Goal: Book appointment/travel/reservation

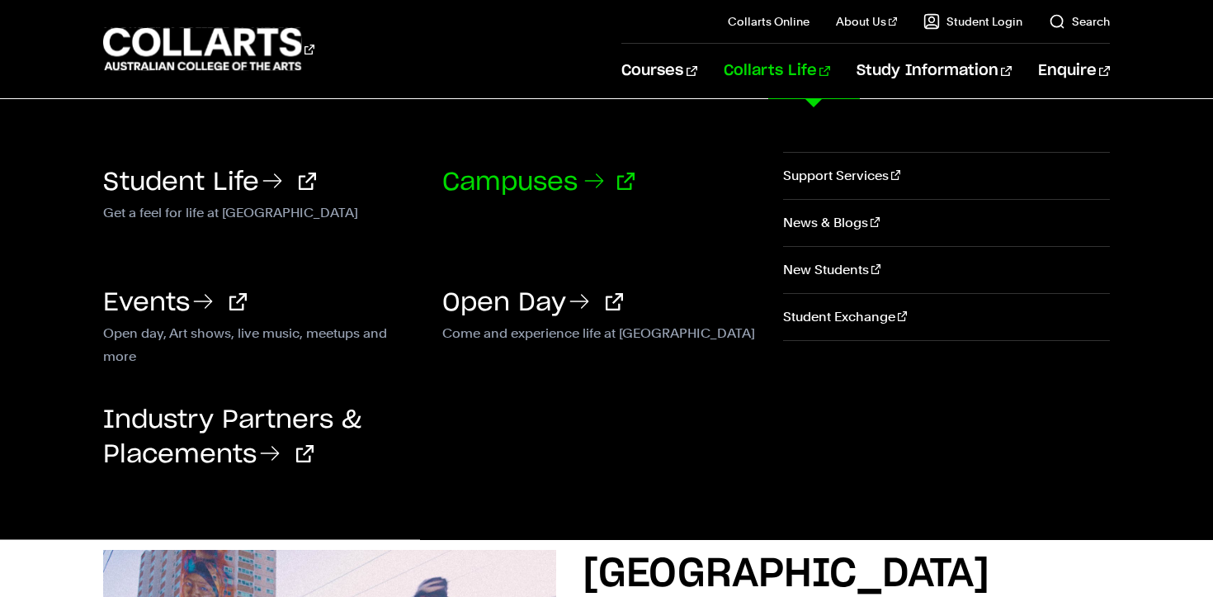
click at [550, 185] on link "Campuses" at bounding box center [538, 182] width 192 height 25
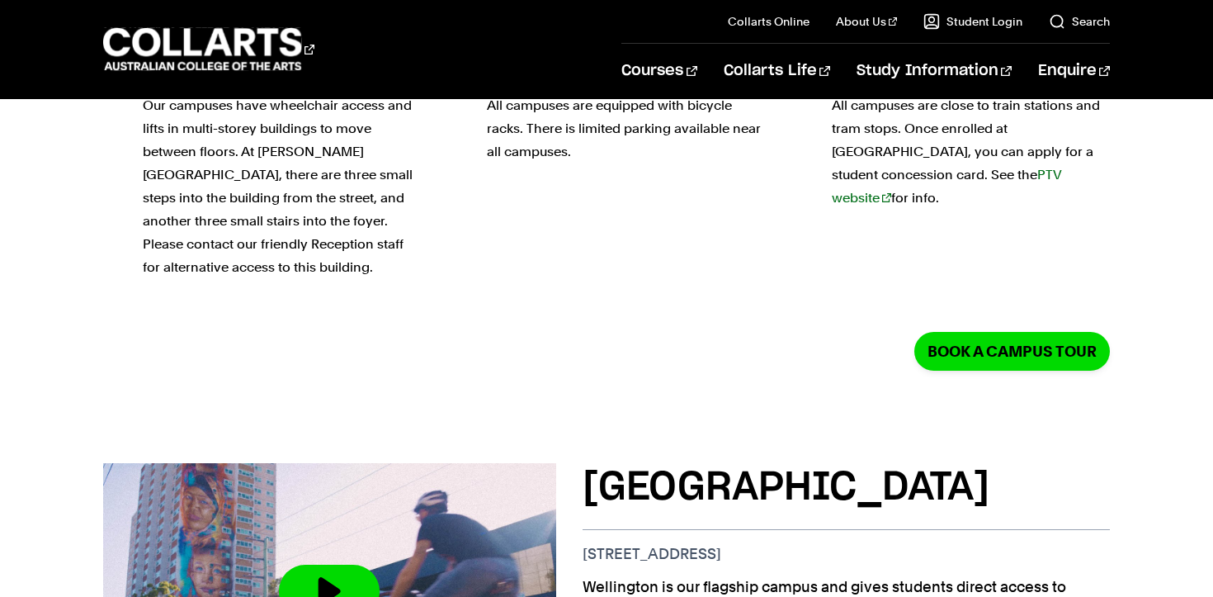
scroll to position [341, 0]
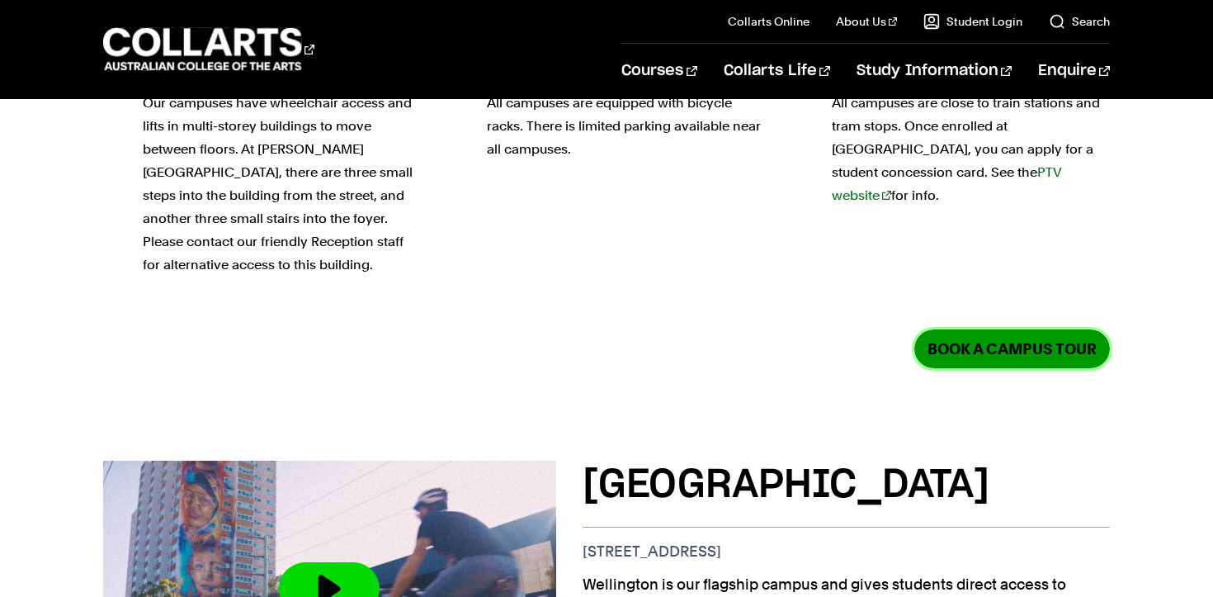
click at [951, 329] on link "Book a Campus Tour" at bounding box center [1013, 348] width 196 height 39
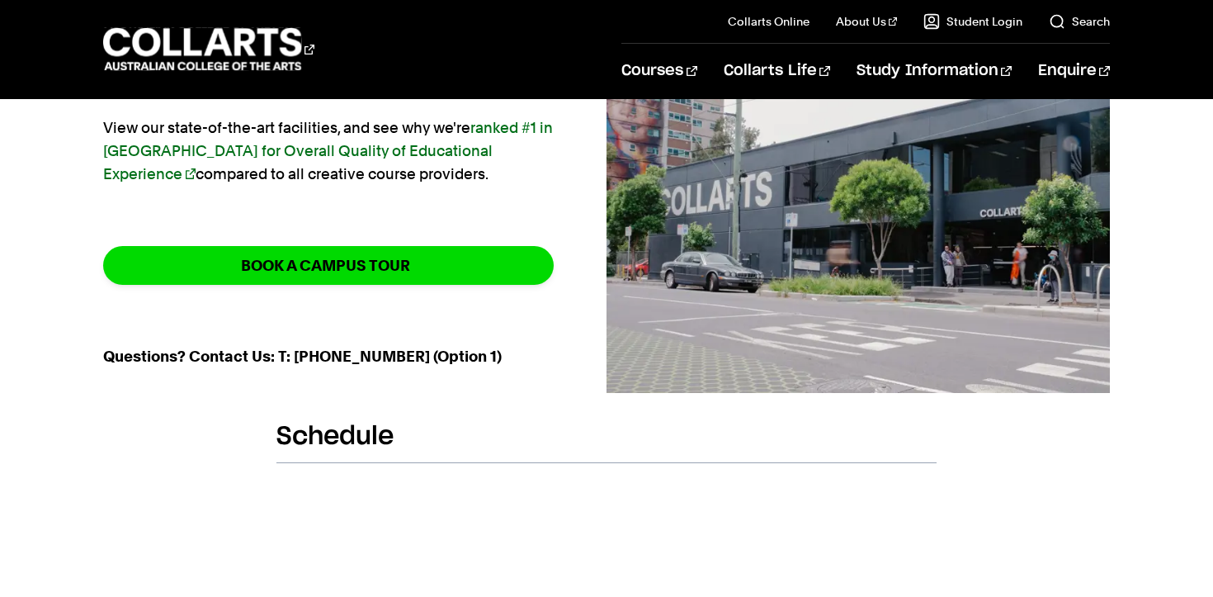
scroll to position [279, 0]
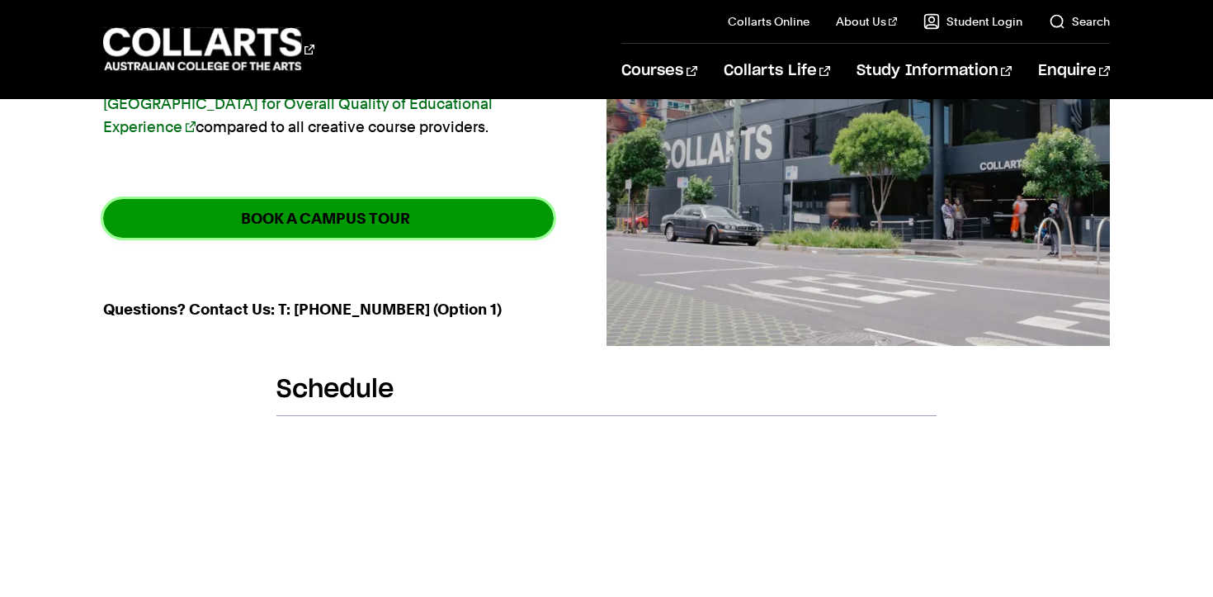
click at [410, 219] on strong "BOOK A CAMPUS TOUR" at bounding box center [325, 218] width 169 height 19
